Goal: Navigation & Orientation: Find specific page/section

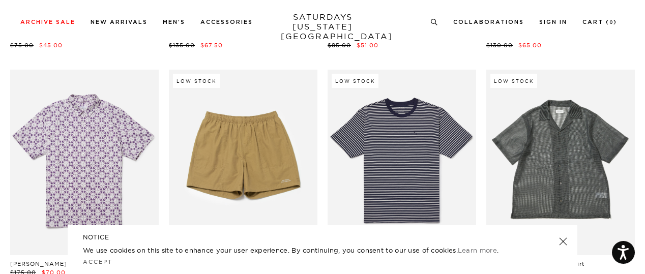
scroll to position [7093, 5]
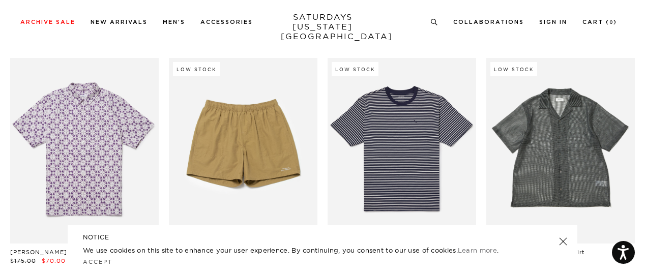
drag, startPoint x: 253, startPoint y: 136, endPoint x: 329, endPoint y: 50, distance: 114.9
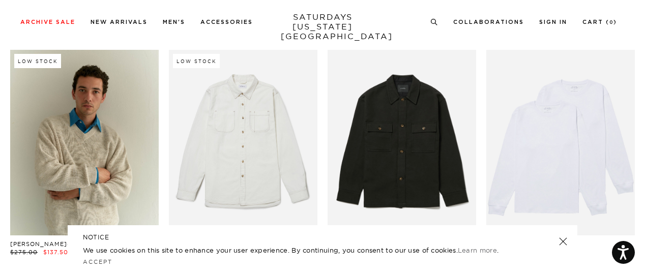
scroll to position [10092, 5]
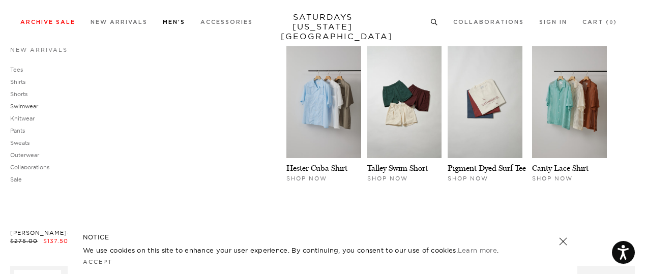
click at [30, 105] on link "Swimwear" at bounding box center [24, 106] width 28 height 7
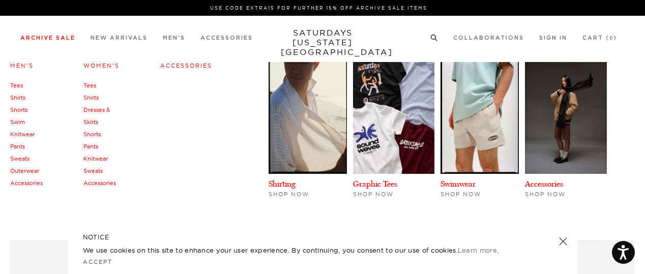
click at [17, 123] on link "Swim" at bounding box center [17, 121] width 15 height 7
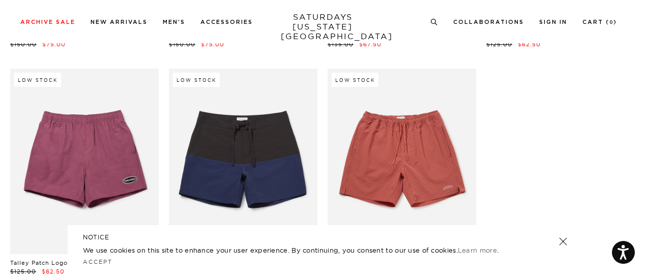
scroll to position [1175, 0]
